Goal: Task Accomplishment & Management: Manage account settings

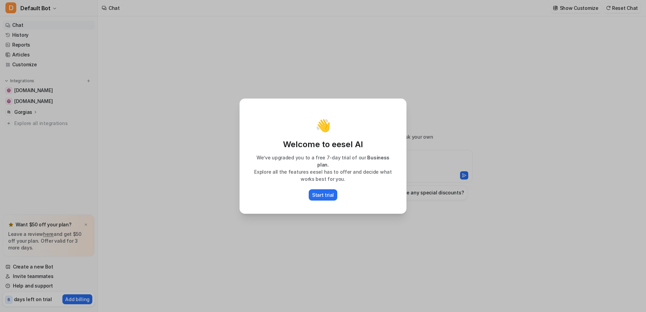
click at [199, 156] on div "👋 Welcome to eesel AI We’ve upgraded you to a free 7-day trial of our Business …" at bounding box center [323, 156] width 646 height 312
click at [333, 196] on button "Start trial" at bounding box center [323, 194] width 29 height 11
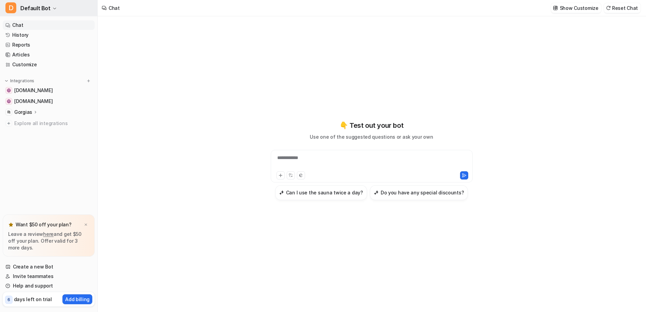
click at [15, 7] on span "D" at bounding box center [10, 7] width 11 height 11
click at [31, 67] on link "Sign out" at bounding box center [54, 65] width 94 height 11
